Goal: Task Accomplishment & Management: Manage account settings

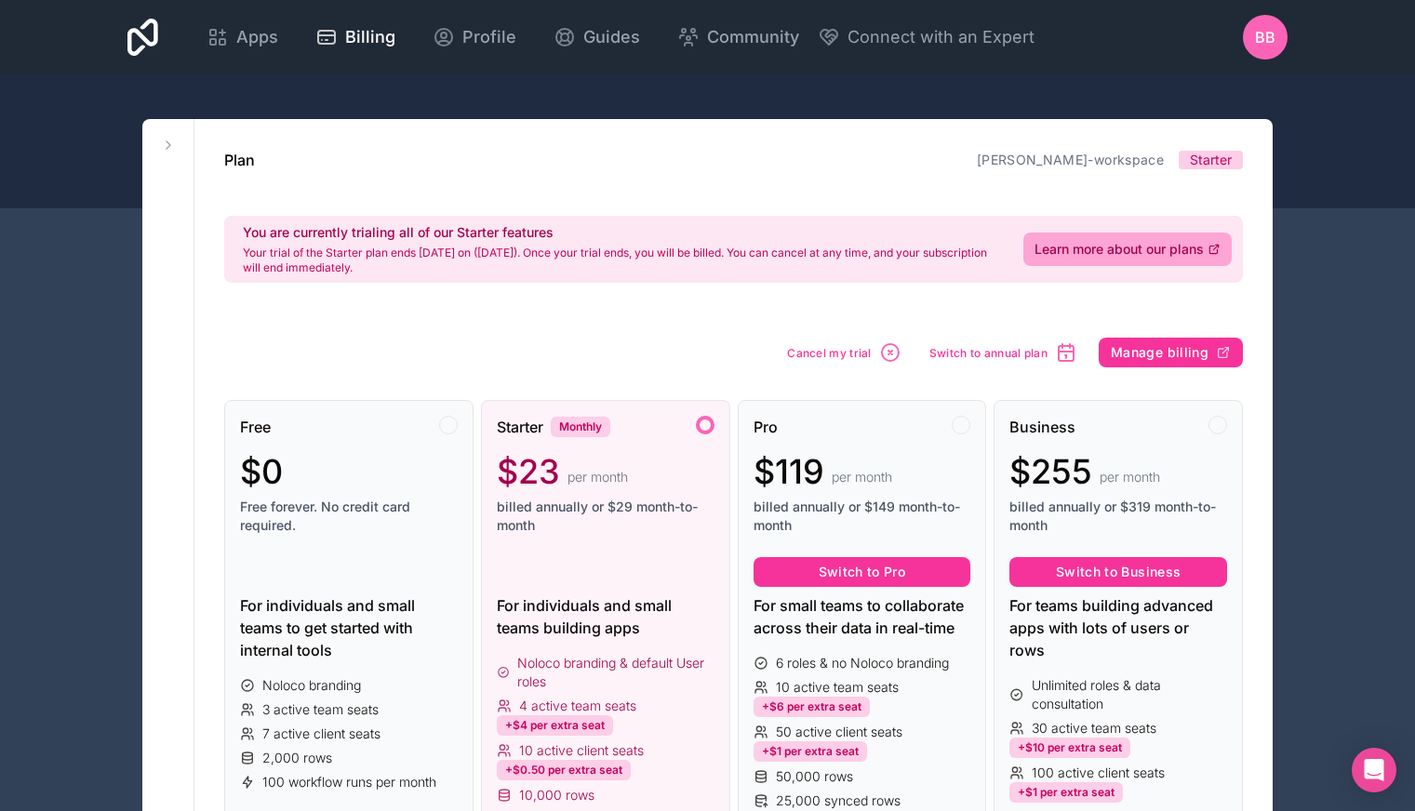
click at [859, 355] on span "Cancel my trial" at bounding box center [829, 353] width 85 height 14
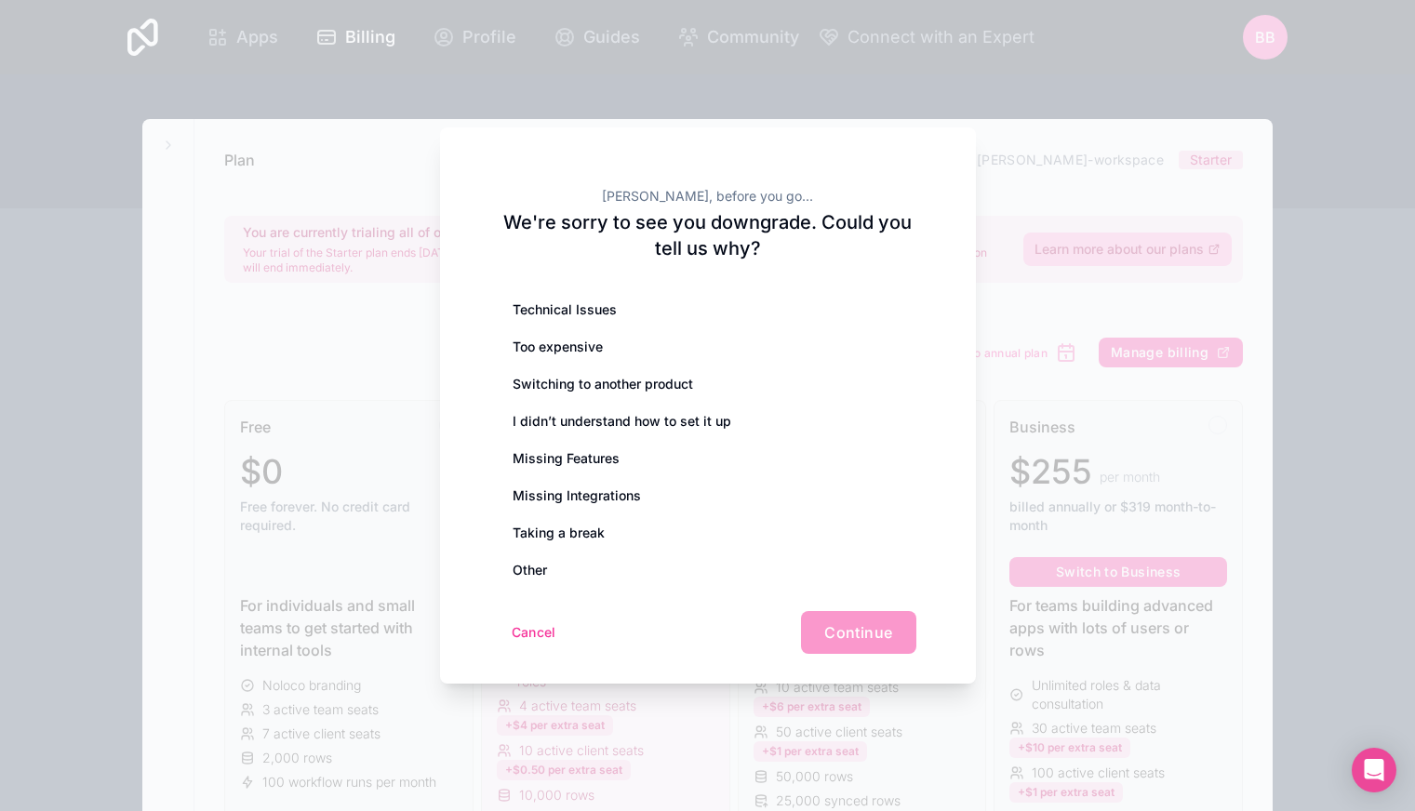
click at [852, 631] on div "Cancel Continue" at bounding box center [708, 632] width 417 height 43
click at [851, 630] on div "Cancel Continue" at bounding box center [708, 632] width 417 height 43
click at [589, 332] on div "Too expensive" at bounding box center [708, 346] width 417 height 37
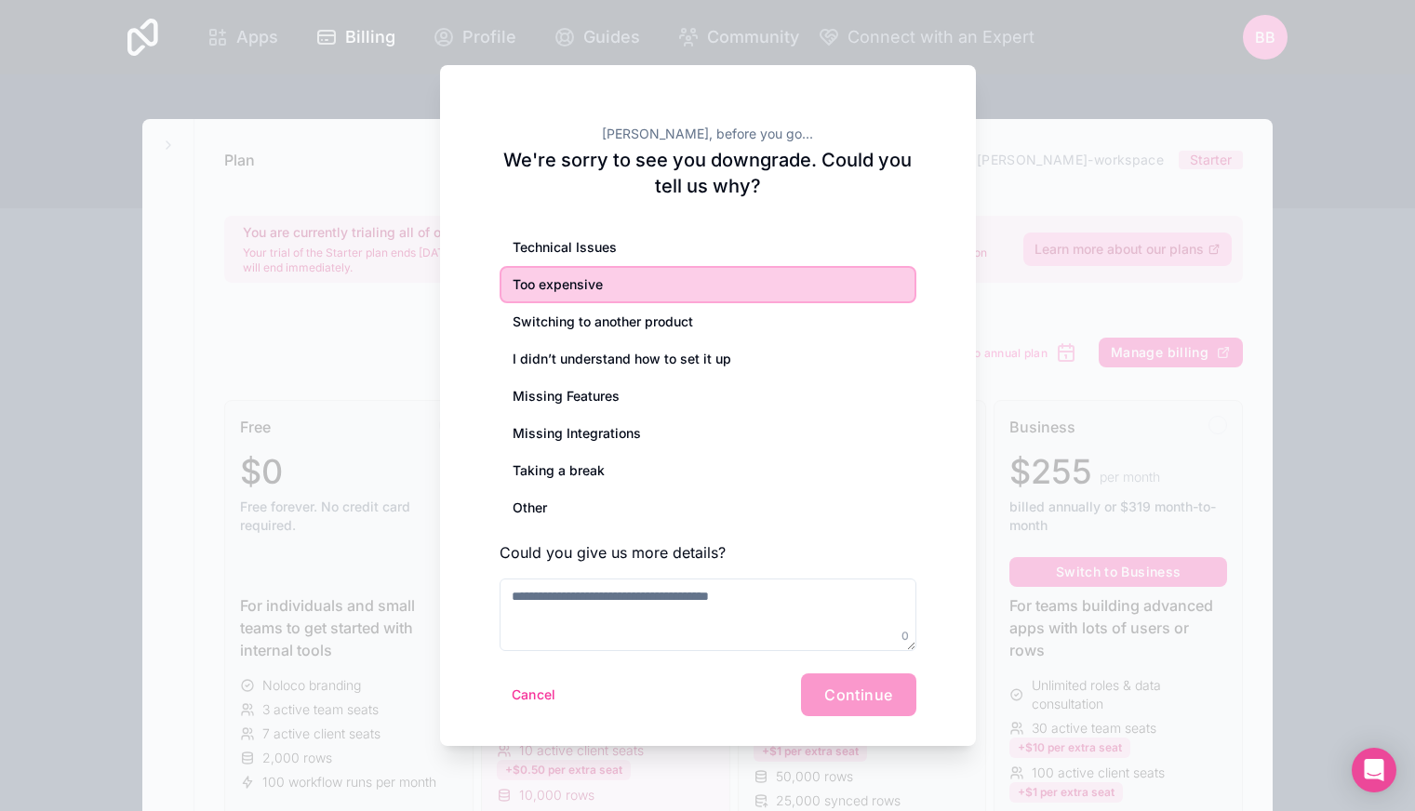
click at [763, 328] on div "Switching to another product" at bounding box center [708, 321] width 417 height 37
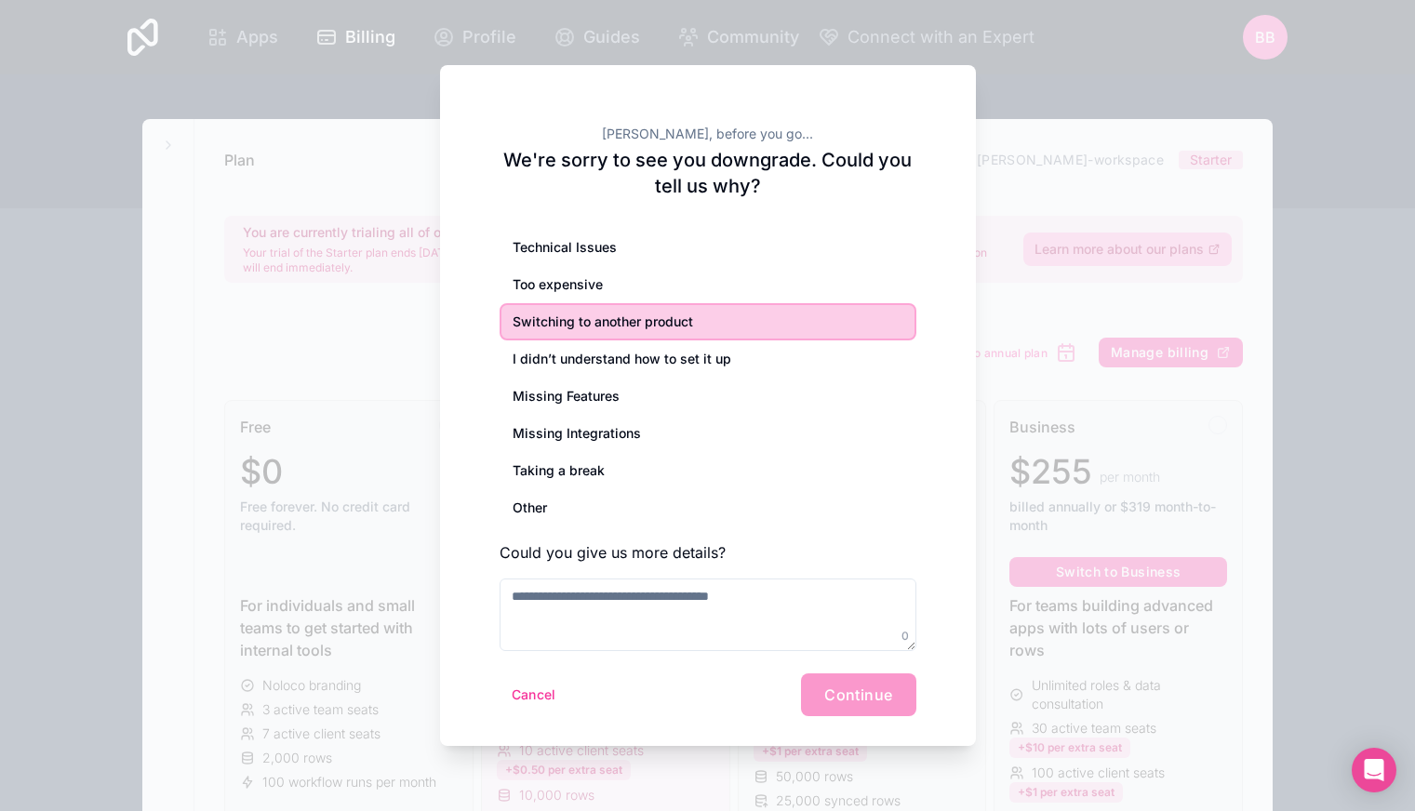
click at [836, 693] on div "Cancel Continue" at bounding box center [708, 695] width 417 height 43
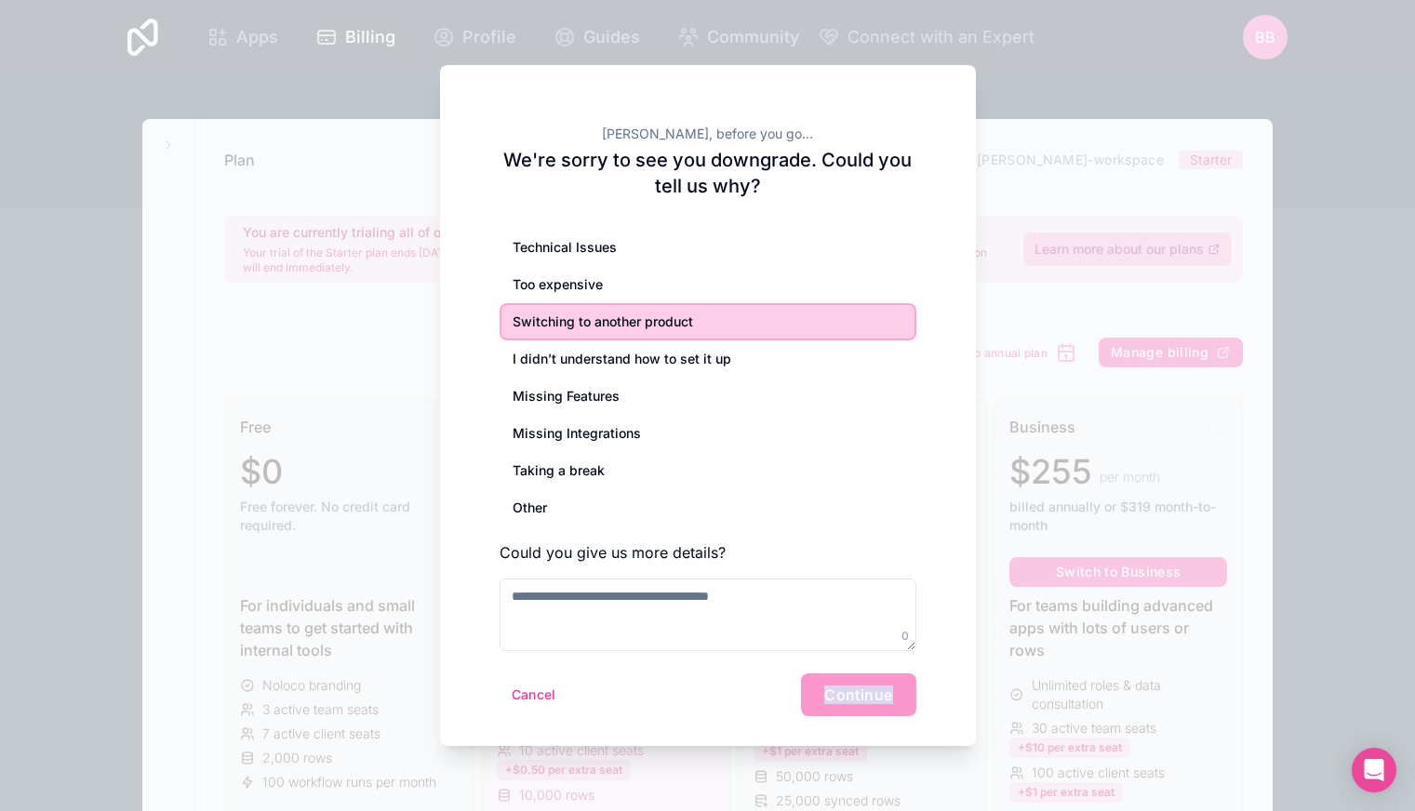
click at [836, 693] on div "Cancel Continue" at bounding box center [708, 695] width 417 height 43
click at [1098, 111] on div at bounding box center [707, 405] width 1415 height 811
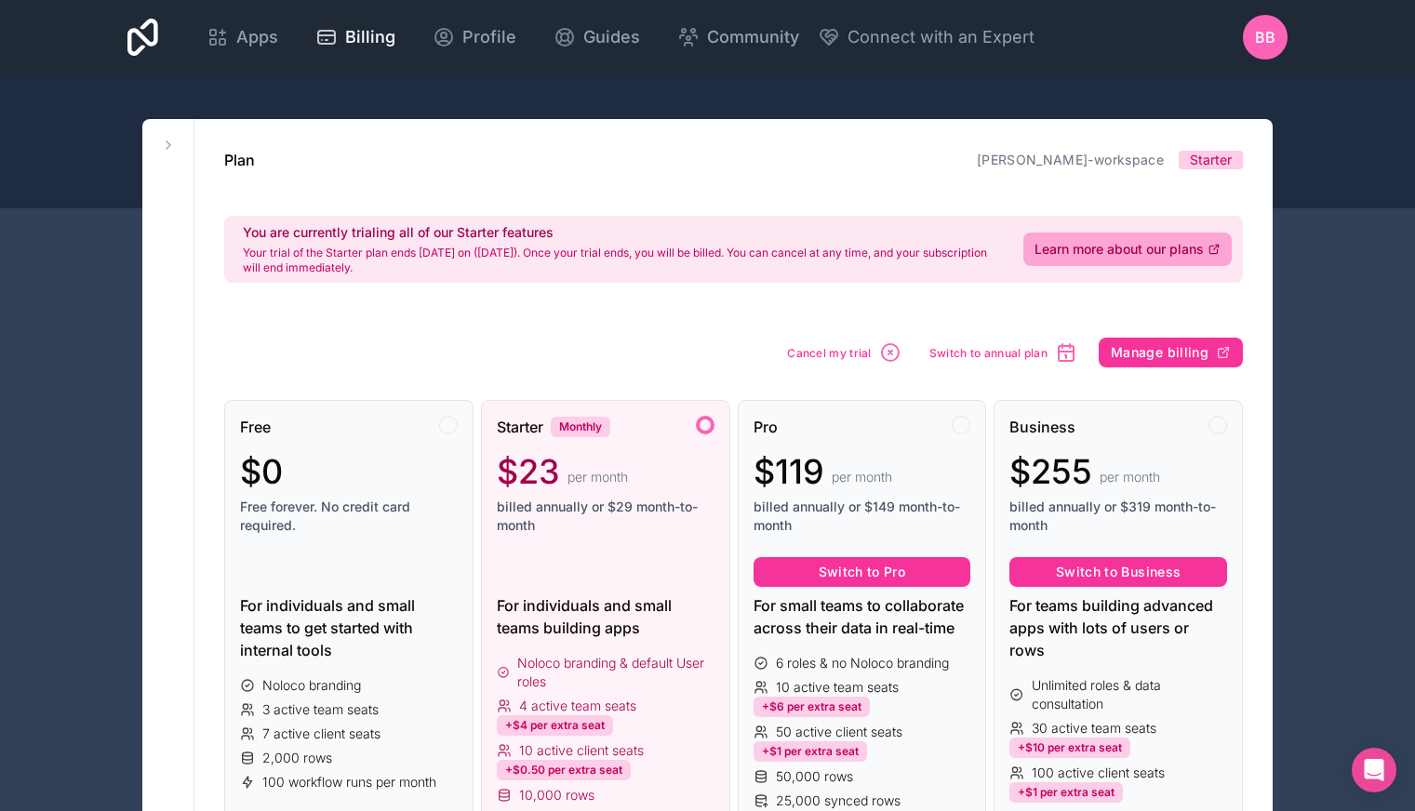
drag, startPoint x: 1380, startPoint y: 771, endPoint x: 1325, endPoint y: 668, distance: 117.0
click at [1380, 770] on icon "Open Intercom Messenger" at bounding box center [1375, 770] width 20 height 22
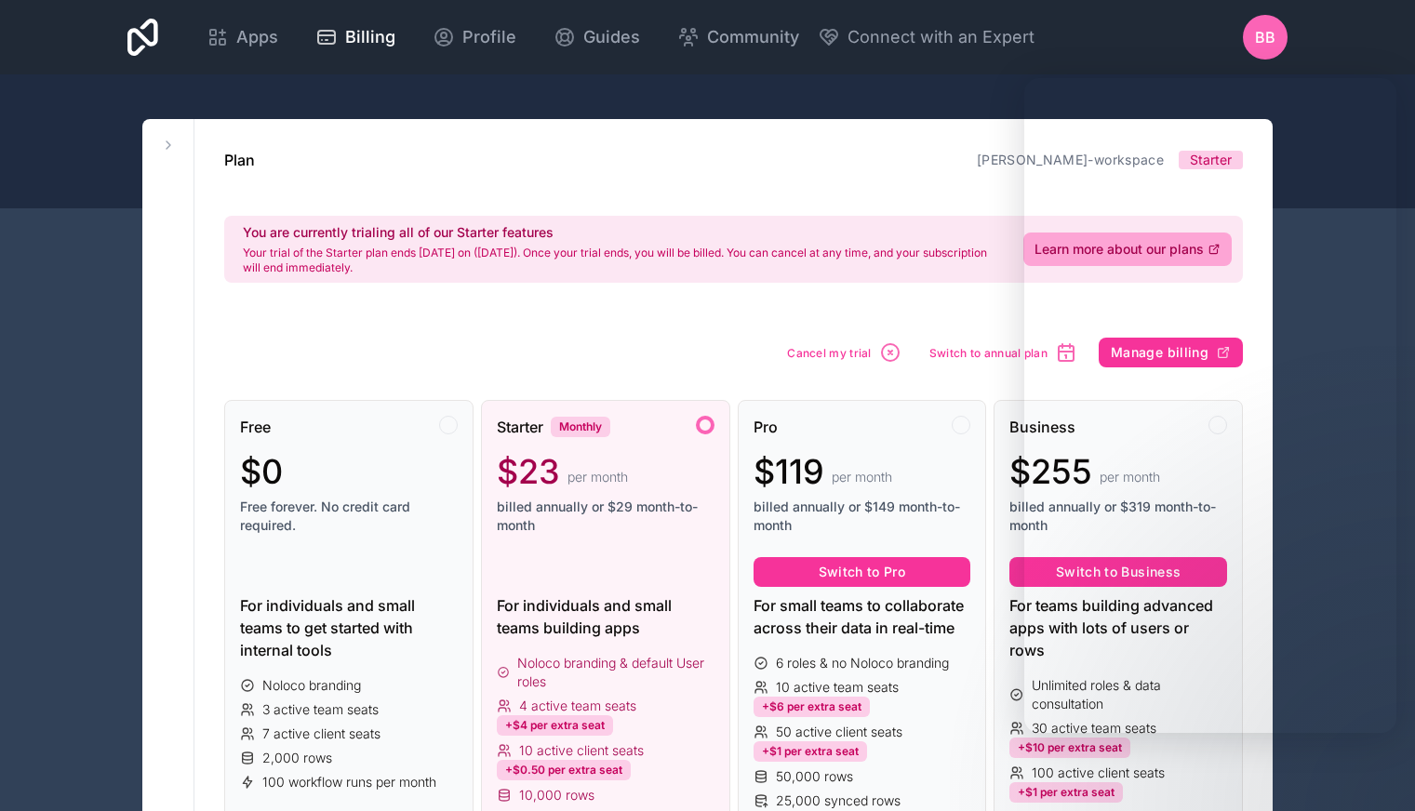
click at [889, 354] on icon "button" at bounding box center [891, 353] width 4 height 4
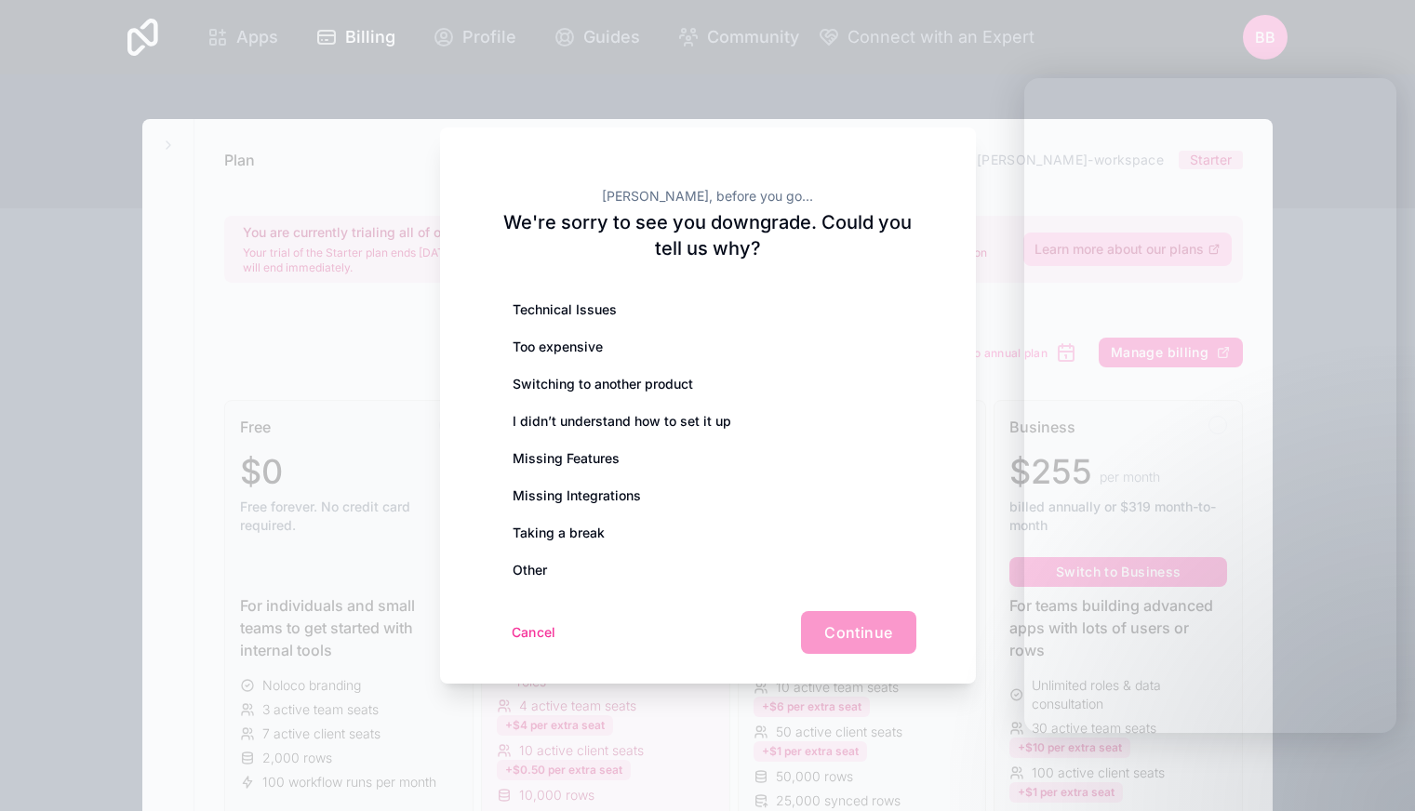
click at [771, 349] on div "Too expensive" at bounding box center [708, 346] width 417 height 37
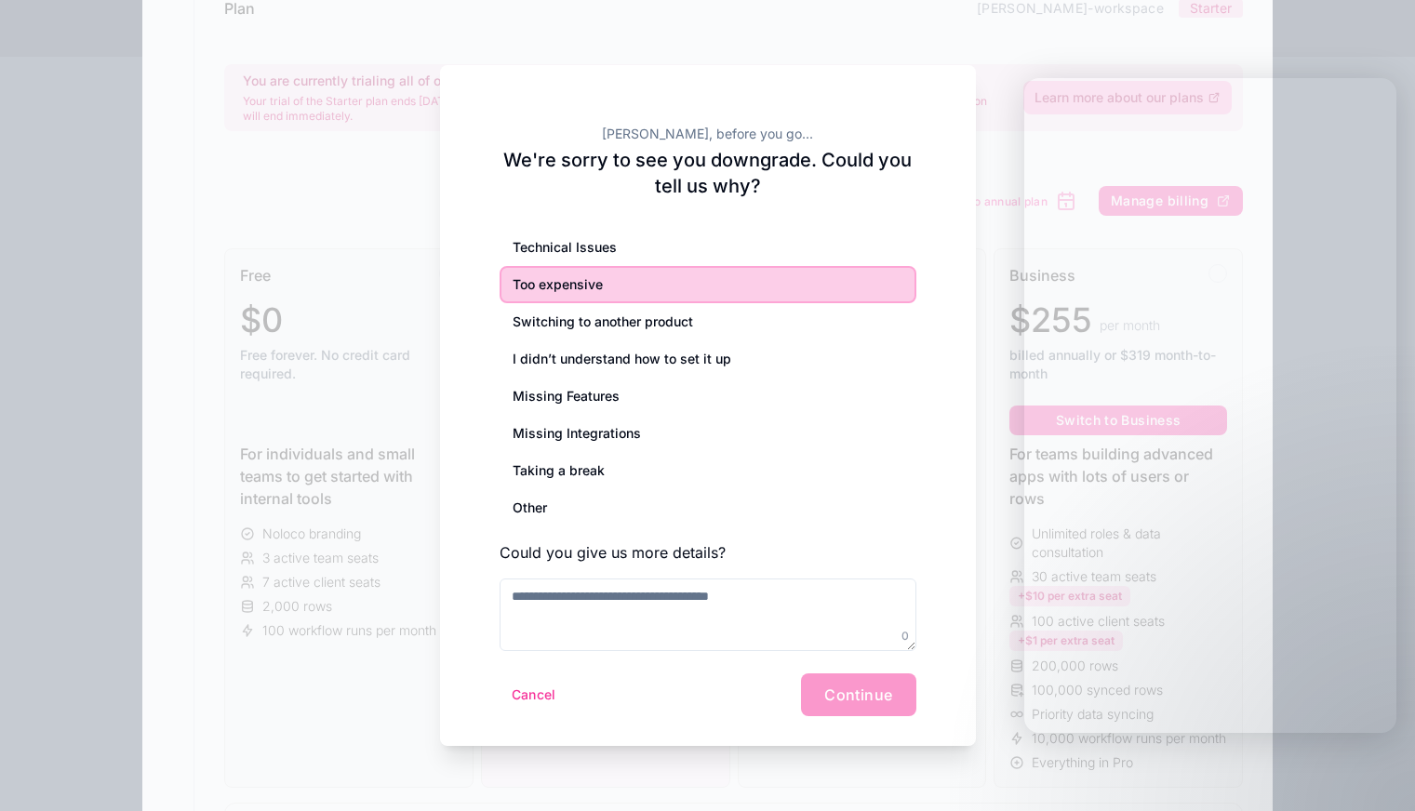
scroll to position [199, 0]
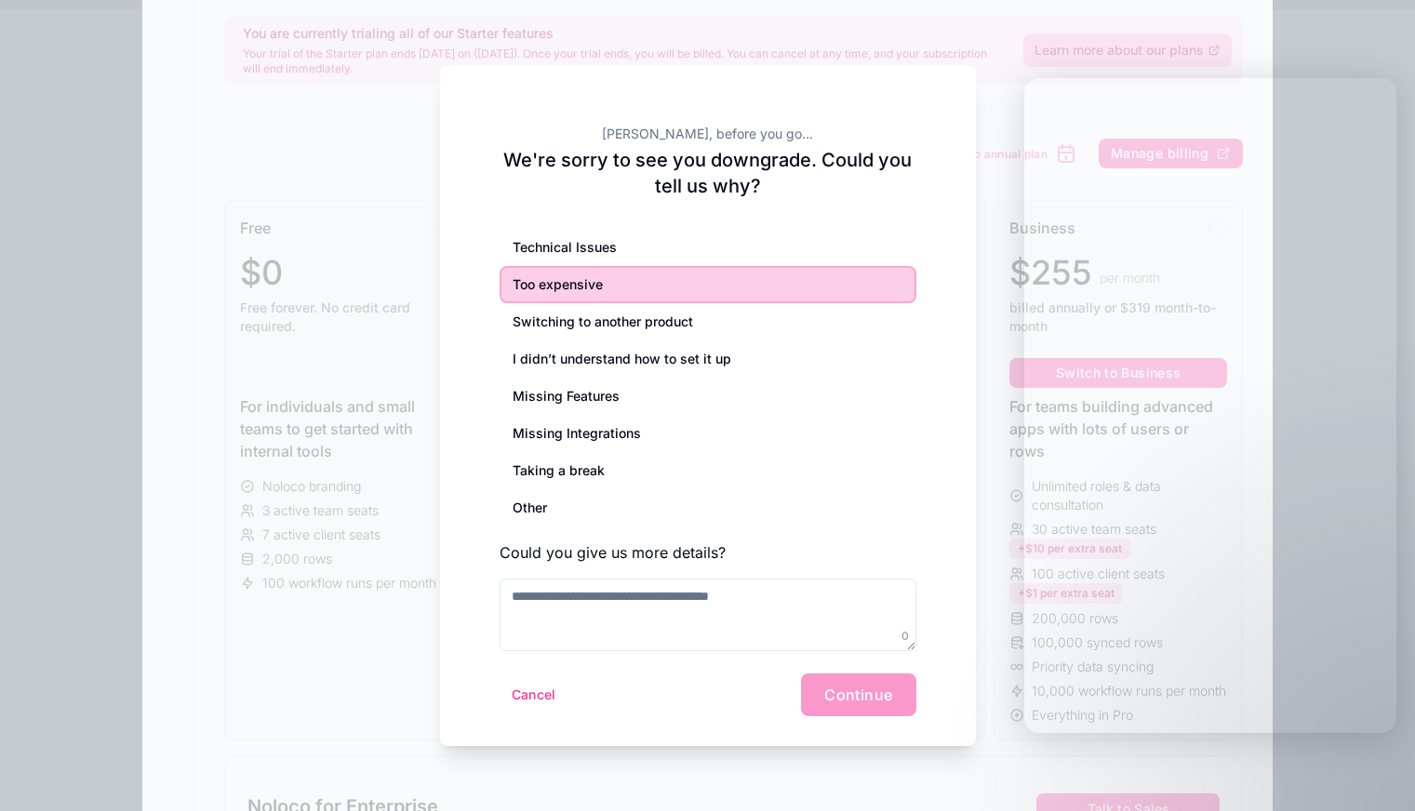
click at [696, 271] on div "Too expensive" at bounding box center [708, 284] width 417 height 37
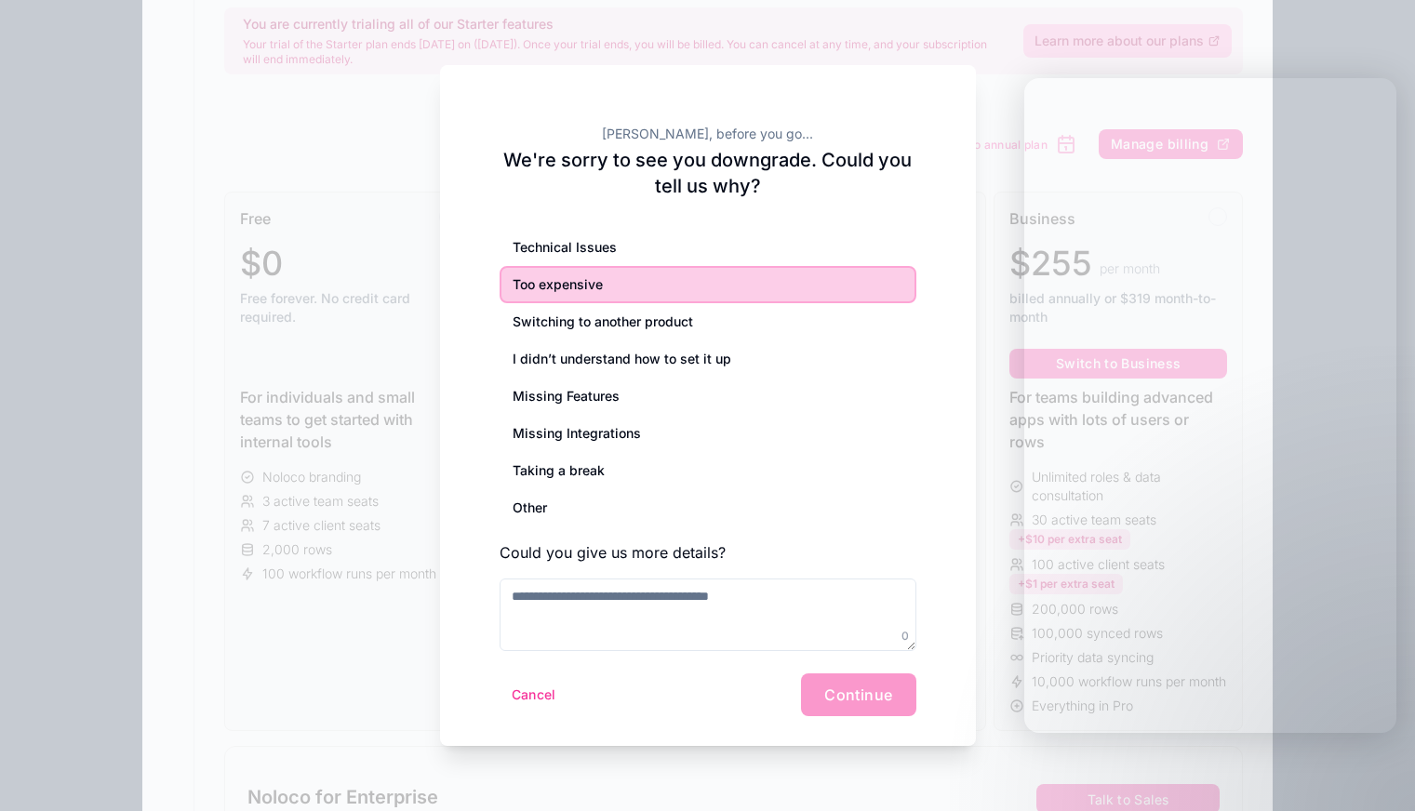
click at [832, 700] on div "Cancel Continue" at bounding box center [708, 695] width 417 height 43
click at [833, 699] on div "Cancel Continue" at bounding box center [708, 695] width 417 height 43
